Goal: Task Accomplishment & Management: Manage account settings

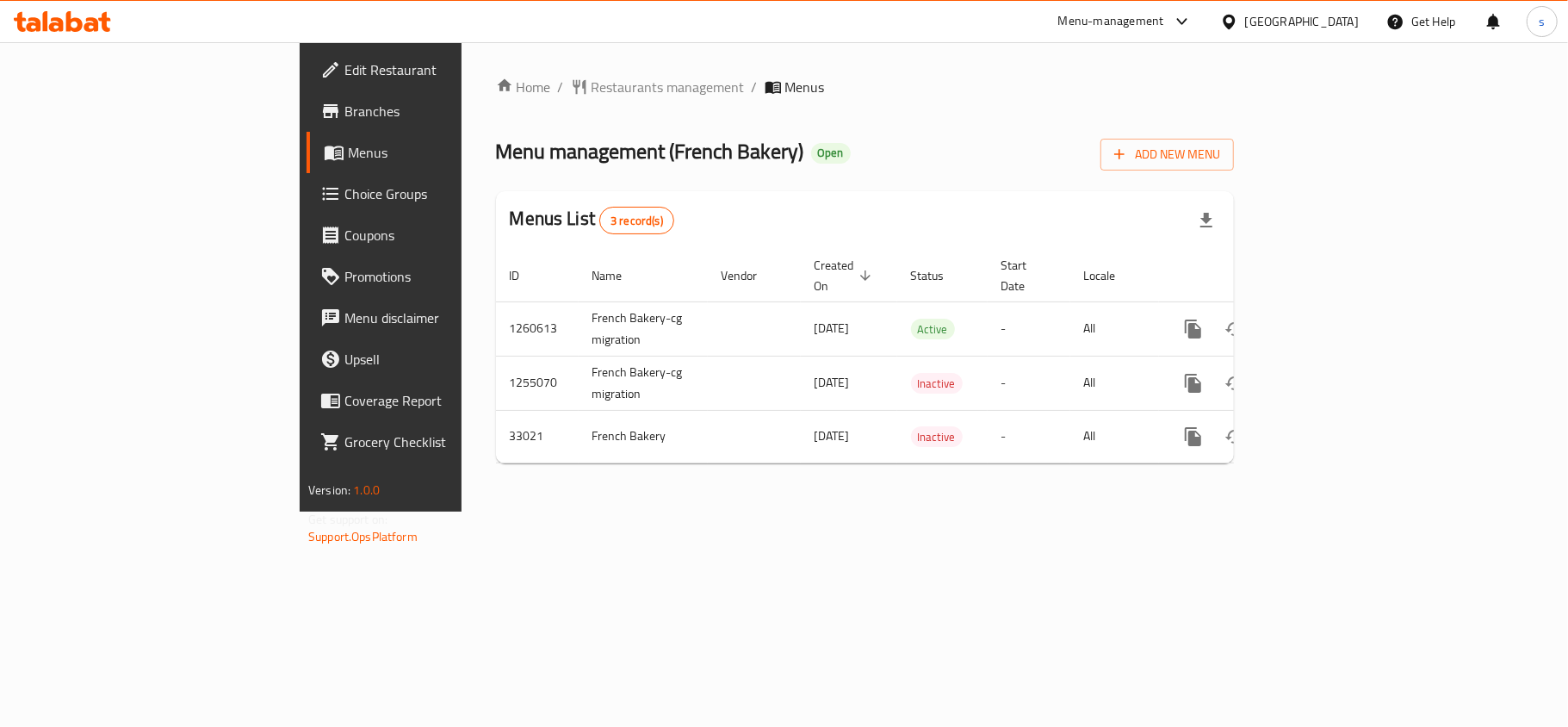
click at [306, 204] on link "Choice Groups" at bounding box center [433, 193] width 255 height 41
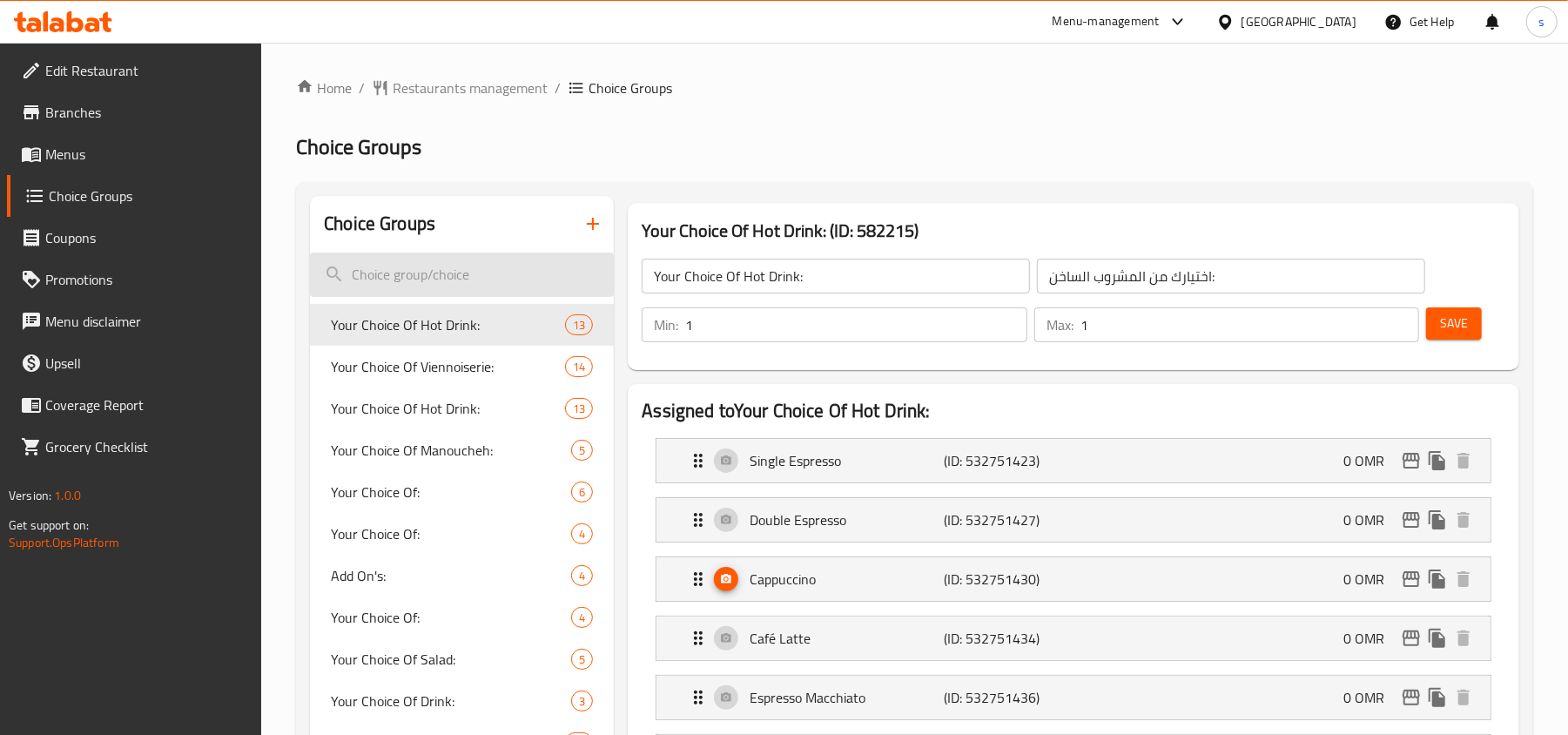
click at [428, 287] on input "search" at bounding box center [461, 275] width 304 height 45
paste input "Add-ons:"
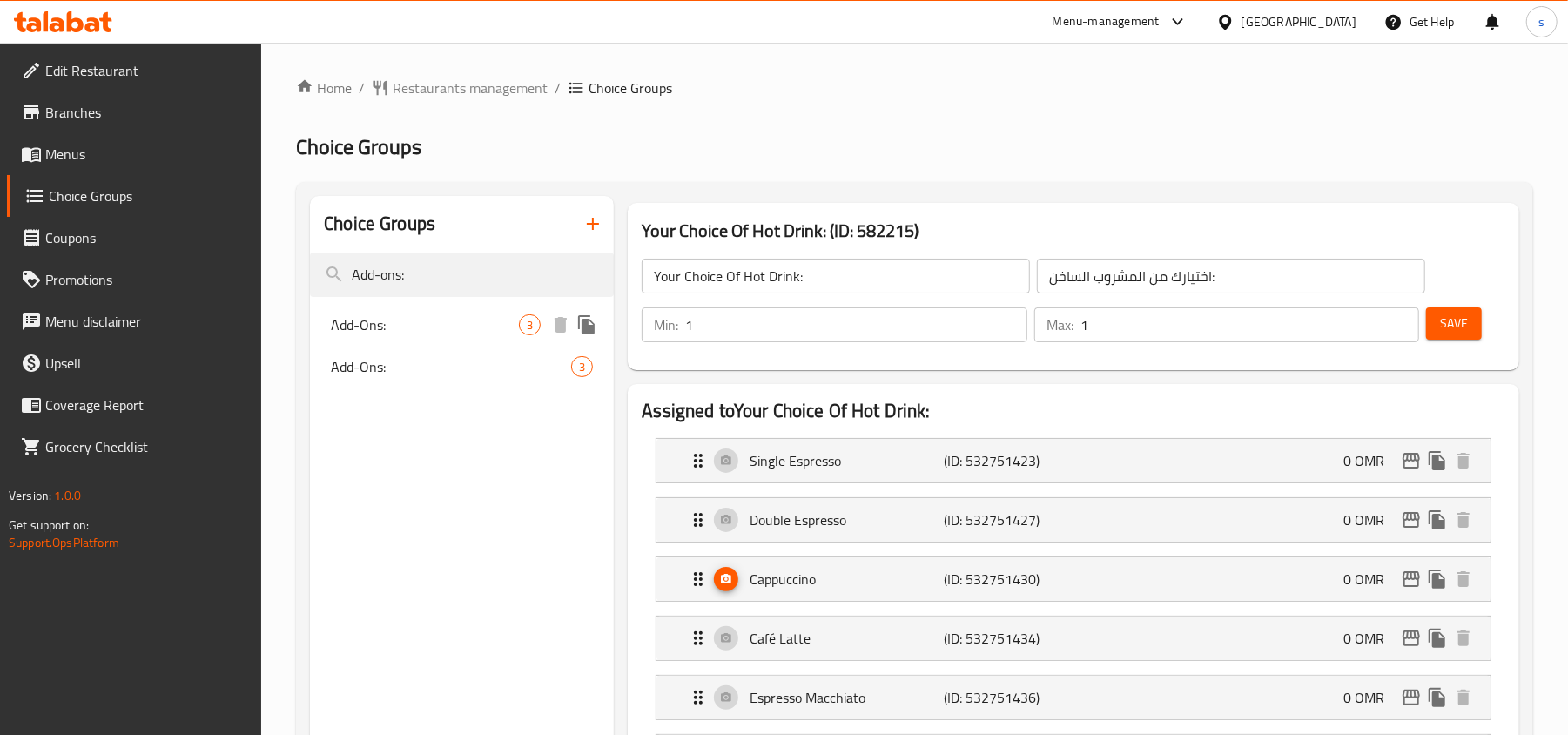
type input "Add-ons:"
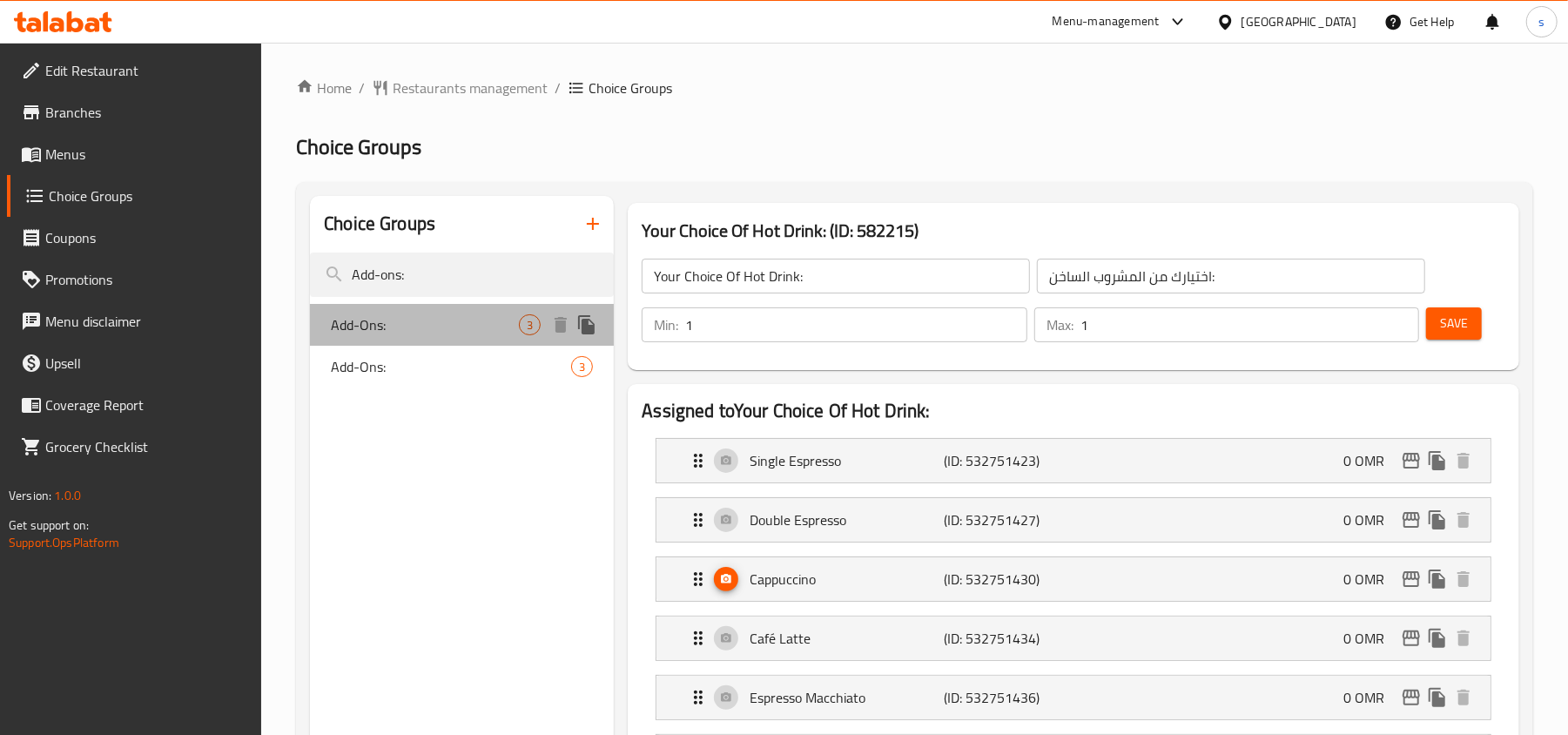
click at [377, 329] on span "Add-Ons:" at bounding box center [426, 325] width 188 height 21
type input "Add-Ons:"
type input "الإضافات:"
type input "0"
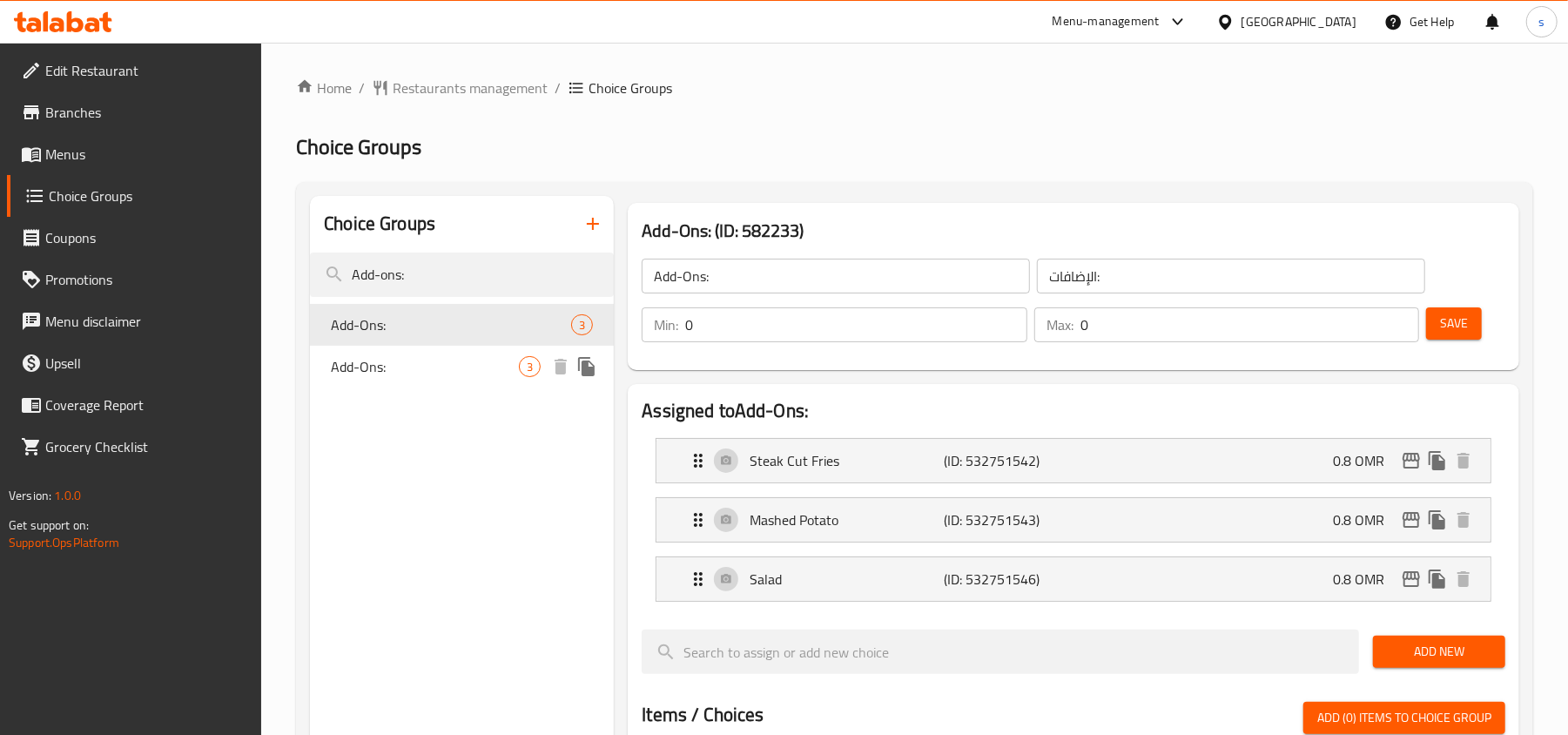
click at [393, 363] on span "Add-Ons:" at bounding box center [426, 367] width 188 height 21
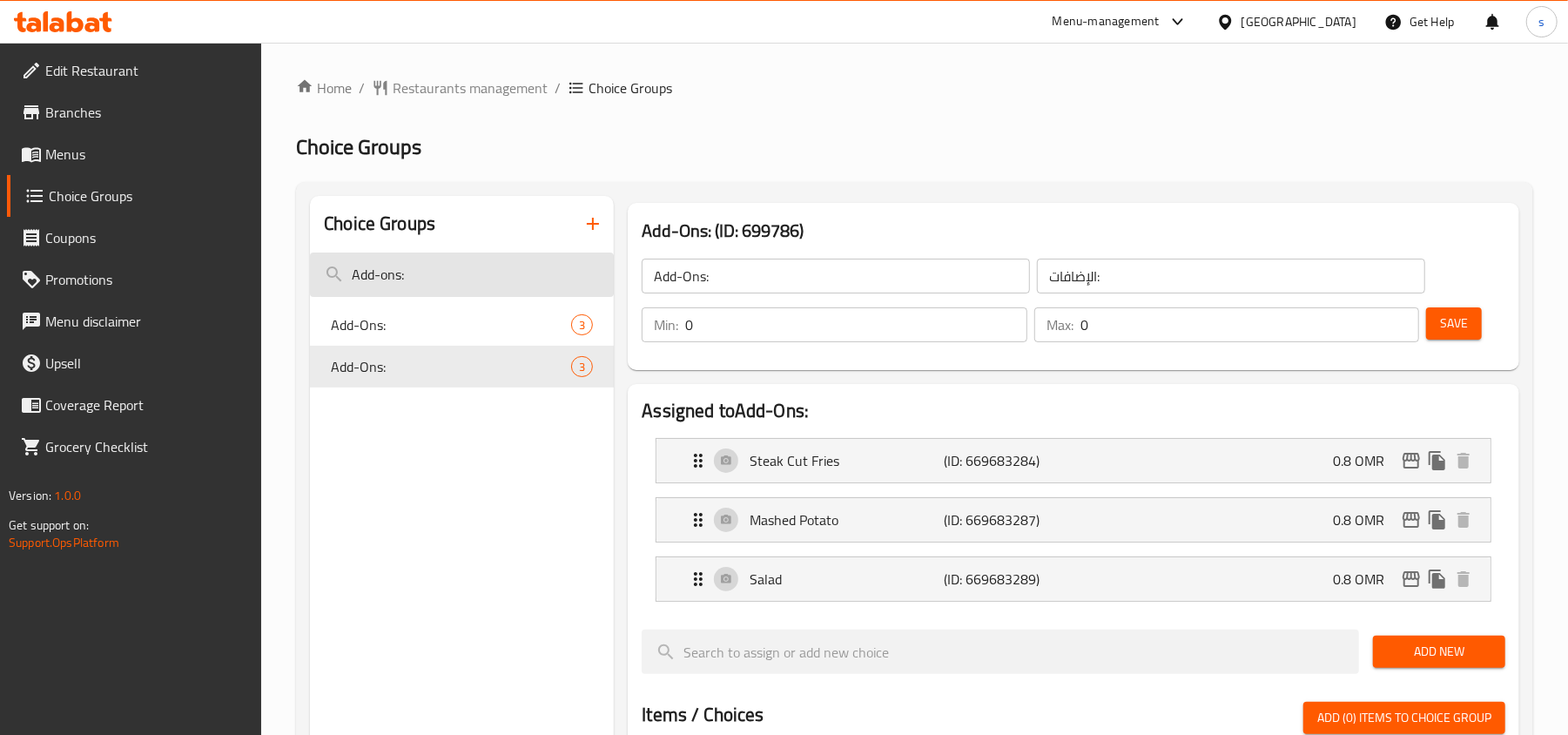
click at [424, 273] on input "Add-ons:" at bounding box center [461, 275] width 304 height 45
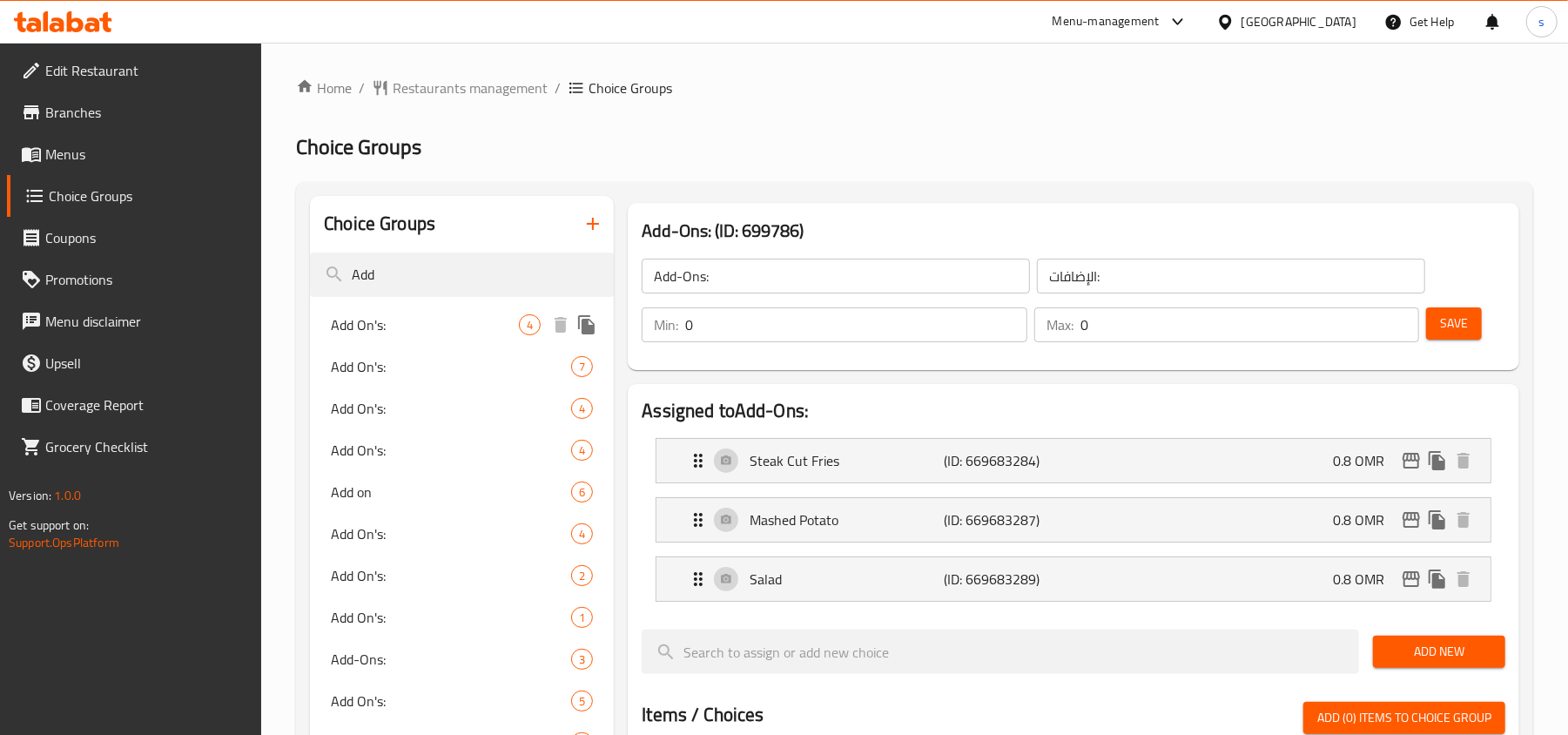
type input "Add"
click at [360, 341] on div "Add On's: 4" at bounding box center [461, 324] width 304 height 42
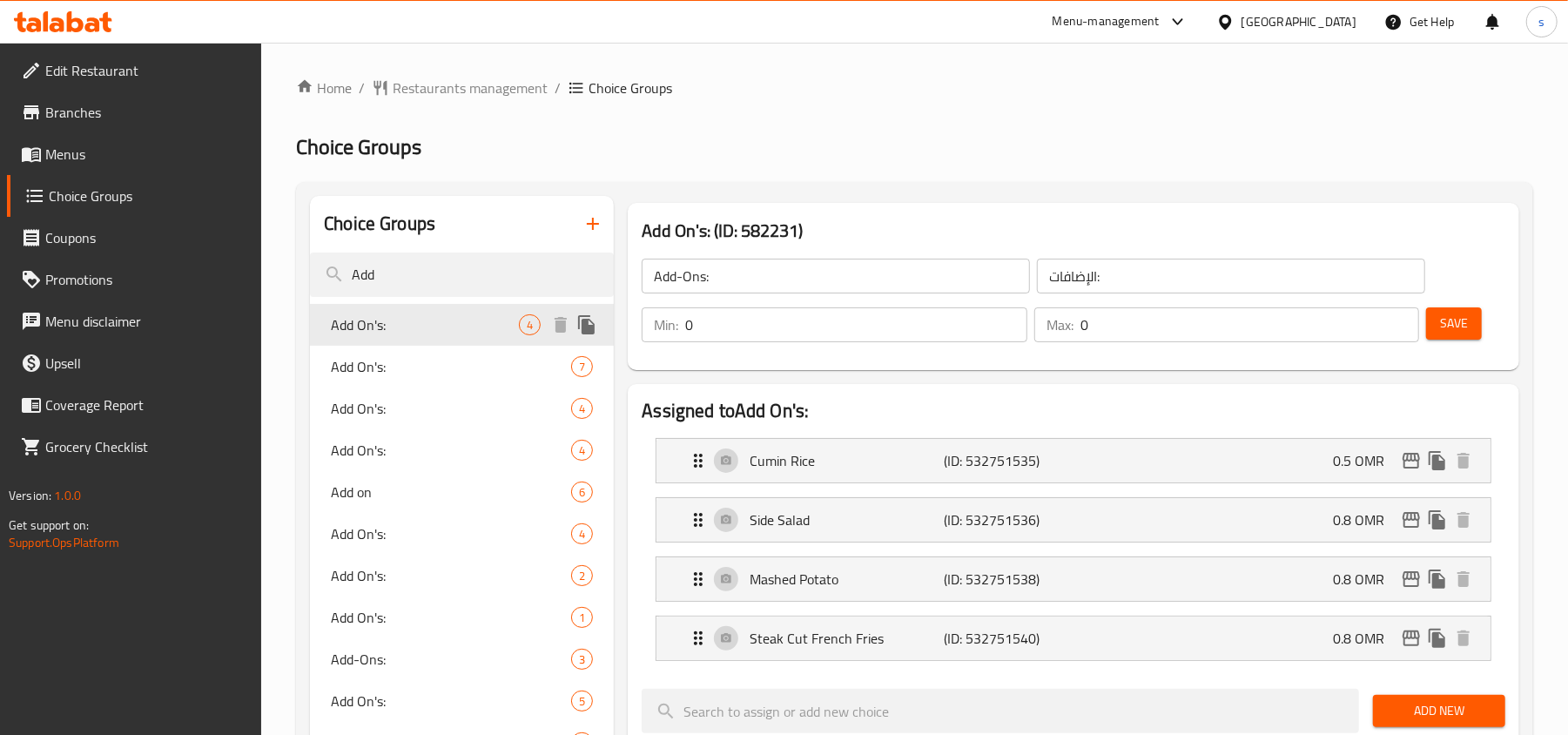
type input "Add On's:"
type input "1"
type input "4"
click at [358, 377] on span "Add On's:" at bounding box center [426, 367] width 188 height 21
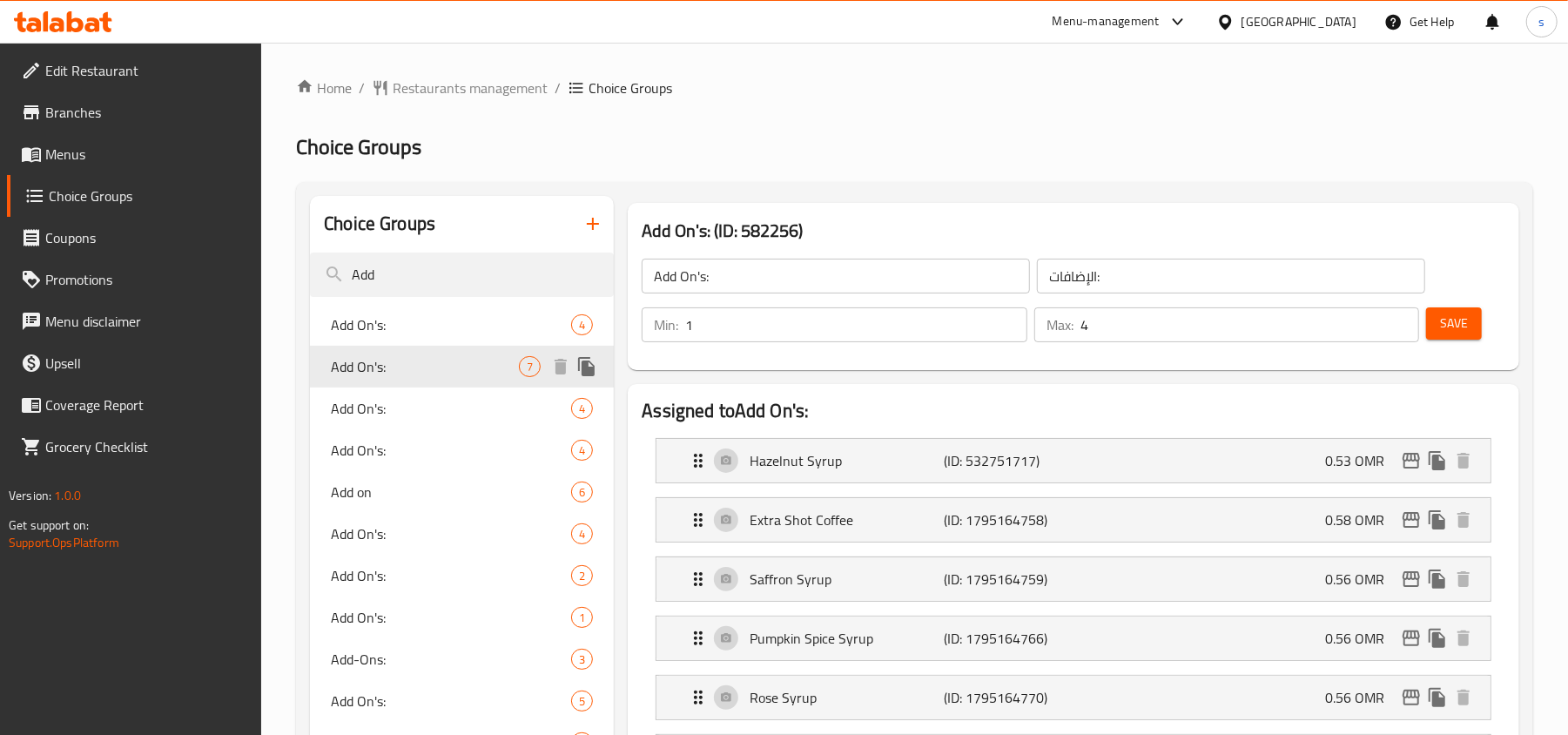
type input "0"
type input "7"
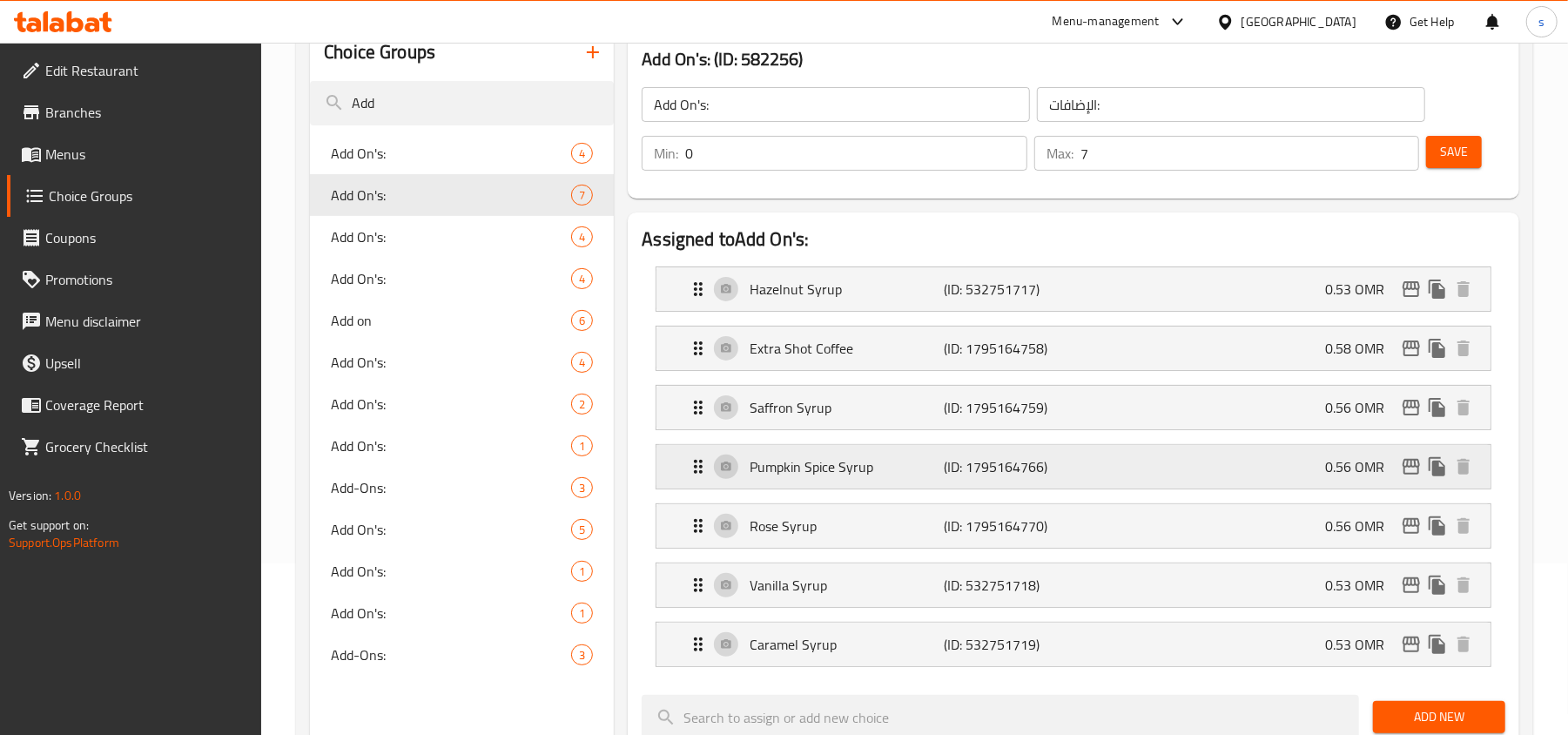
scroll to position [116, 0]
